Goal: Transaction & Acquisition: Purchase product/service

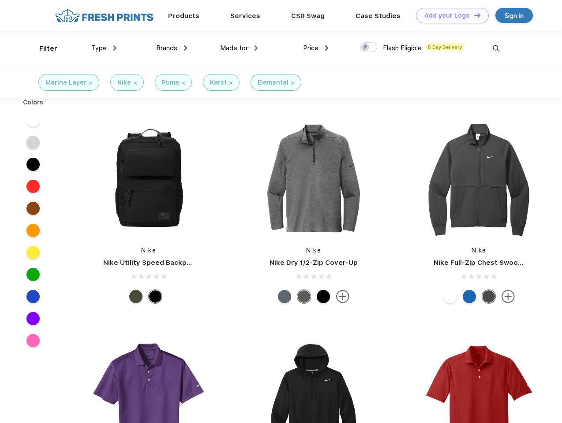
scroll to position [0, 0]
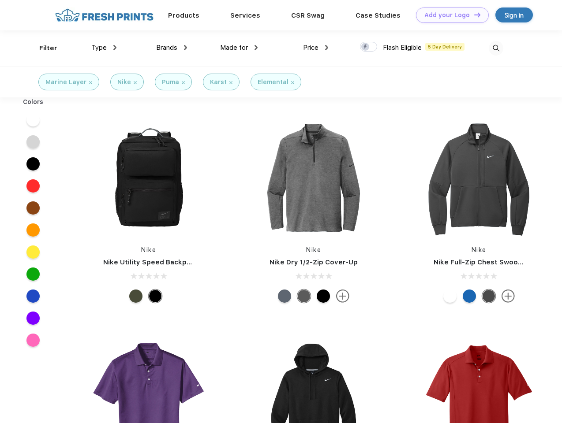
click at [449, 15] on link "Add your Logo Design Tool" at bounding box center [452, 14] width 73 height 15
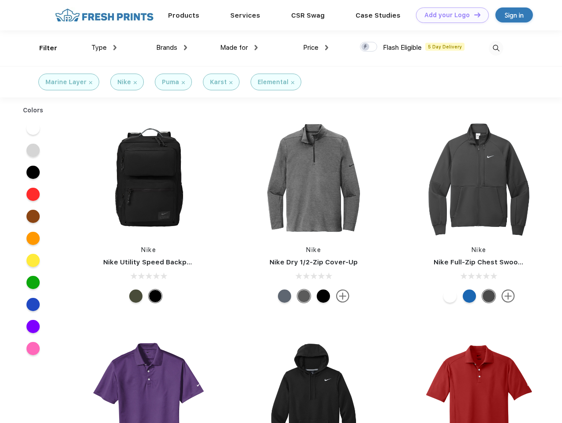
click at [0, 0] on div "Design Tool" at bounding box center [0, 0] width 0 height 0
click at [473, 15] on link "Add your Logo Design Tool" at bounding box center [452, 14] width 73 height 15
click at [42, 48] on div "Filter" at bounding box center [48, 48] width 18 height 10
click at [104, 48] on span "Type" at bounding box center [98, 48] width 15 height 8
click at [172, 48] on span "Brands" at bounding box center [166, 48] width 21 height 8
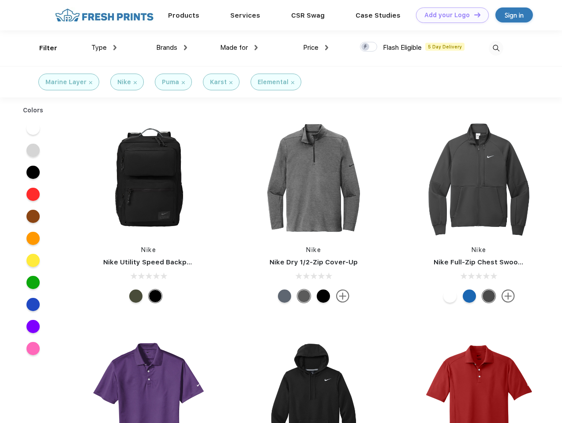
click at [239, 48] on span "Made for" at bounding box center [234, 48] width 28 height 8
click at [316, 48] on span "Price" at bounding box center [310, 48] width 15 height 8
click at [369, 47] on div at bounding box center [368, 47] width 17 height 10
click at [366, 47] on input "checkbox" at bounding box center [363, 44] width 6 height 6
click at [496, 48] on img at bounding box center [496, 48] width 15 height 15
